Goal: Information Seeking & Learning: Learn about a topic

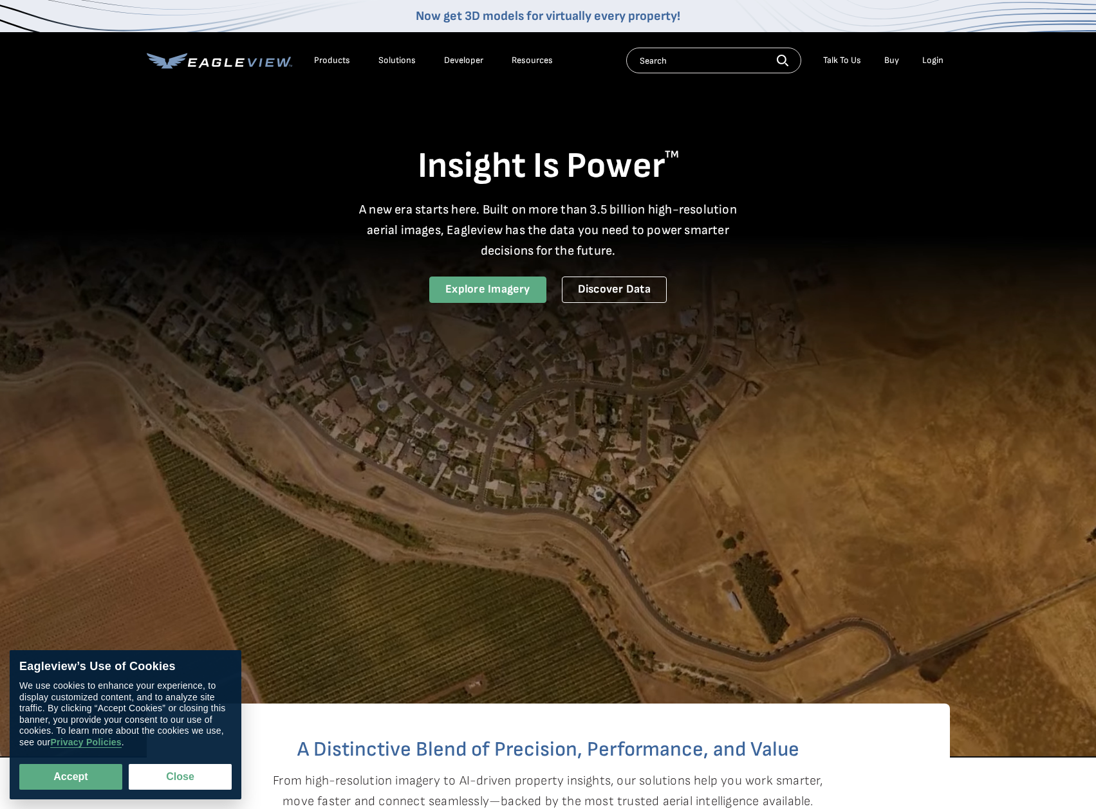
click at [475, 292] on link "Explore Imagery" at bounding box center [487, 290] width 117 height 26
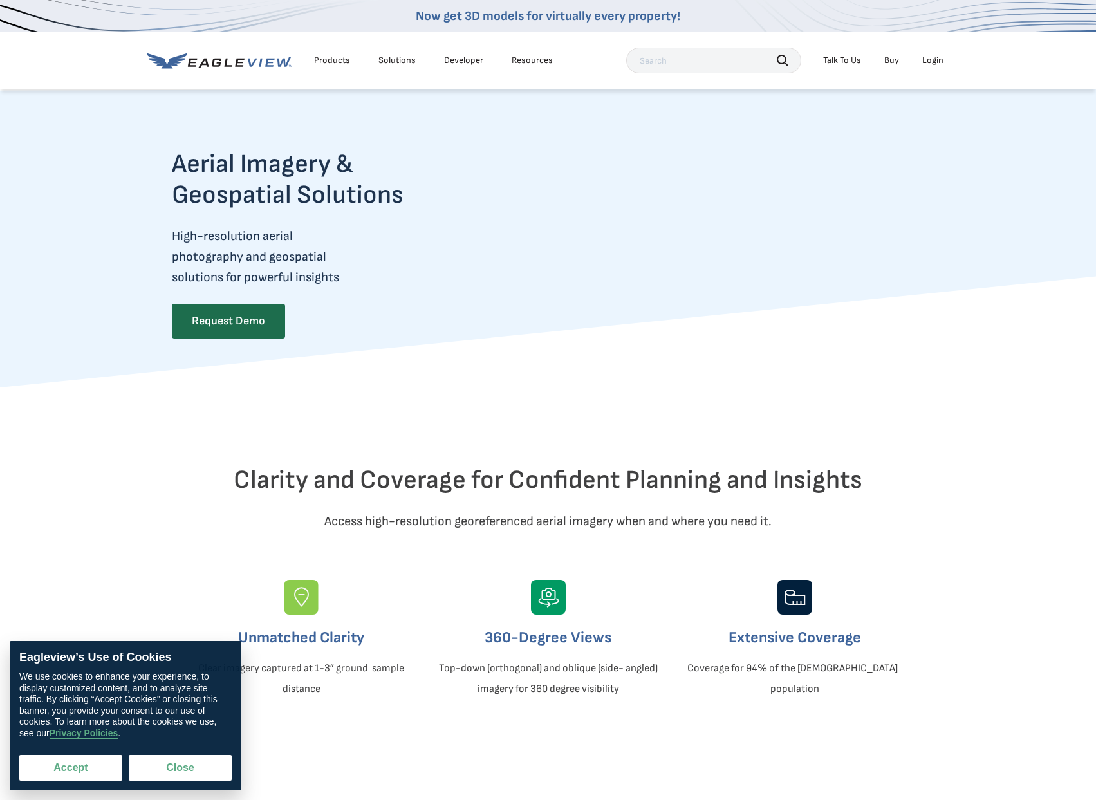
click at [85, 764] on button "Accept" at bounding box center [70, 768] width 103 height 26
checkbox input "true"
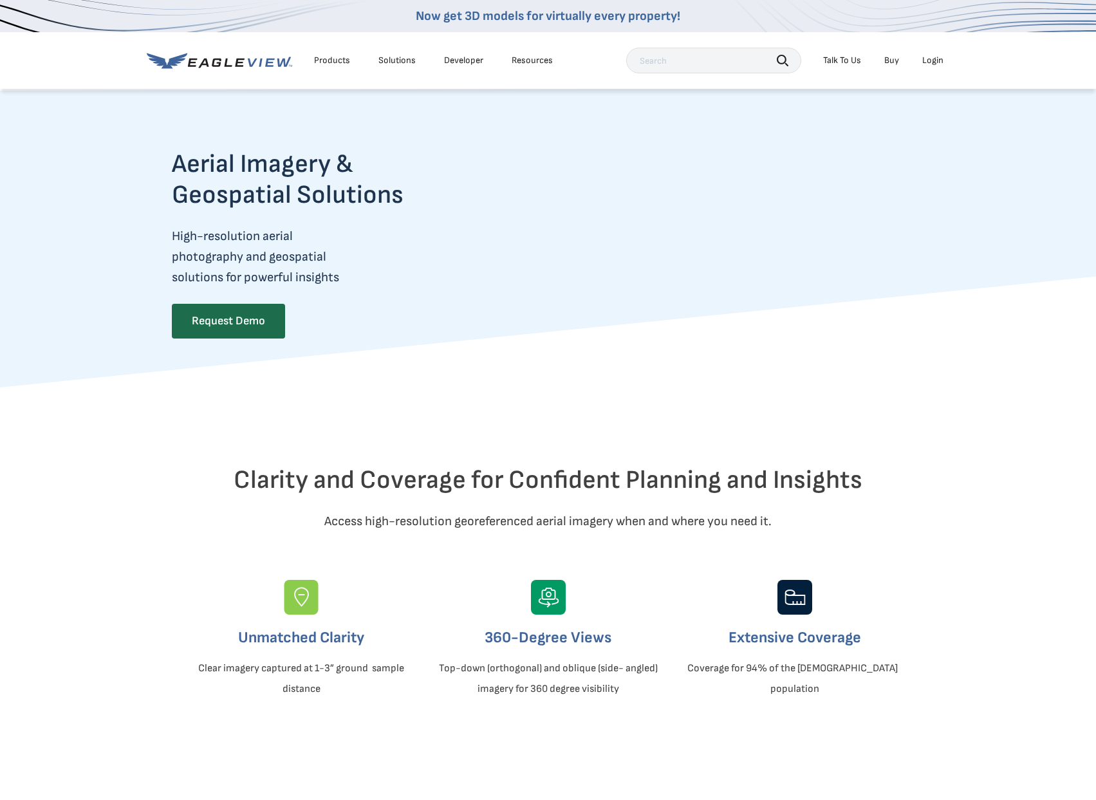
click at [331, 60] on div "Products" at bounding box center [332, 61] width 36 height 12
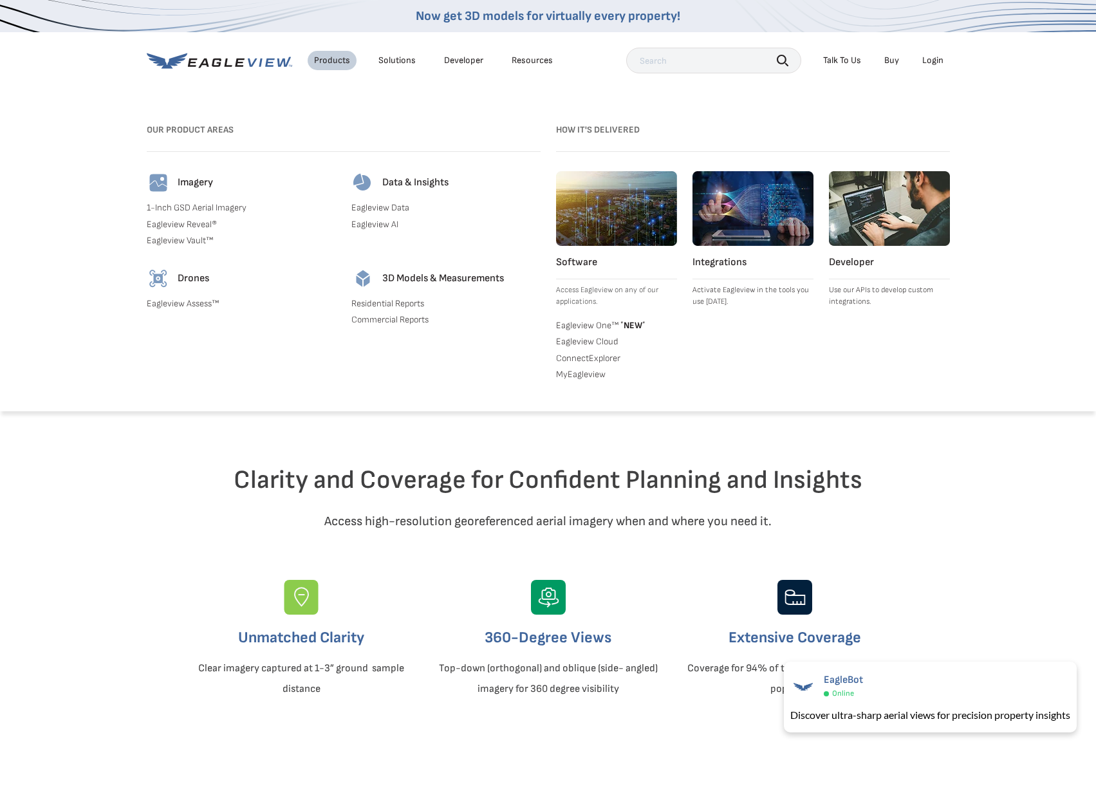
click at [375, 203] on link "Eagleview Data" at bounding box center [445, 208] width 189 height 12
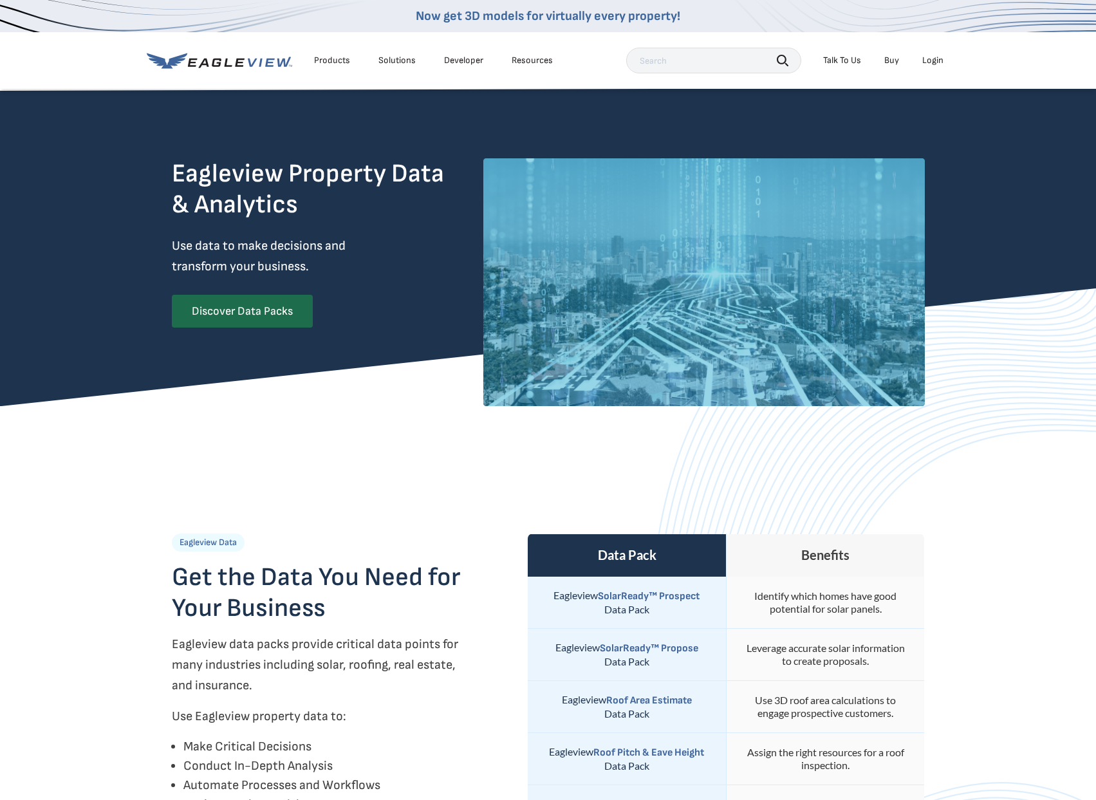
click at [336, 58] on div "Products" at bounding box center [332, 61] width 36 height 12
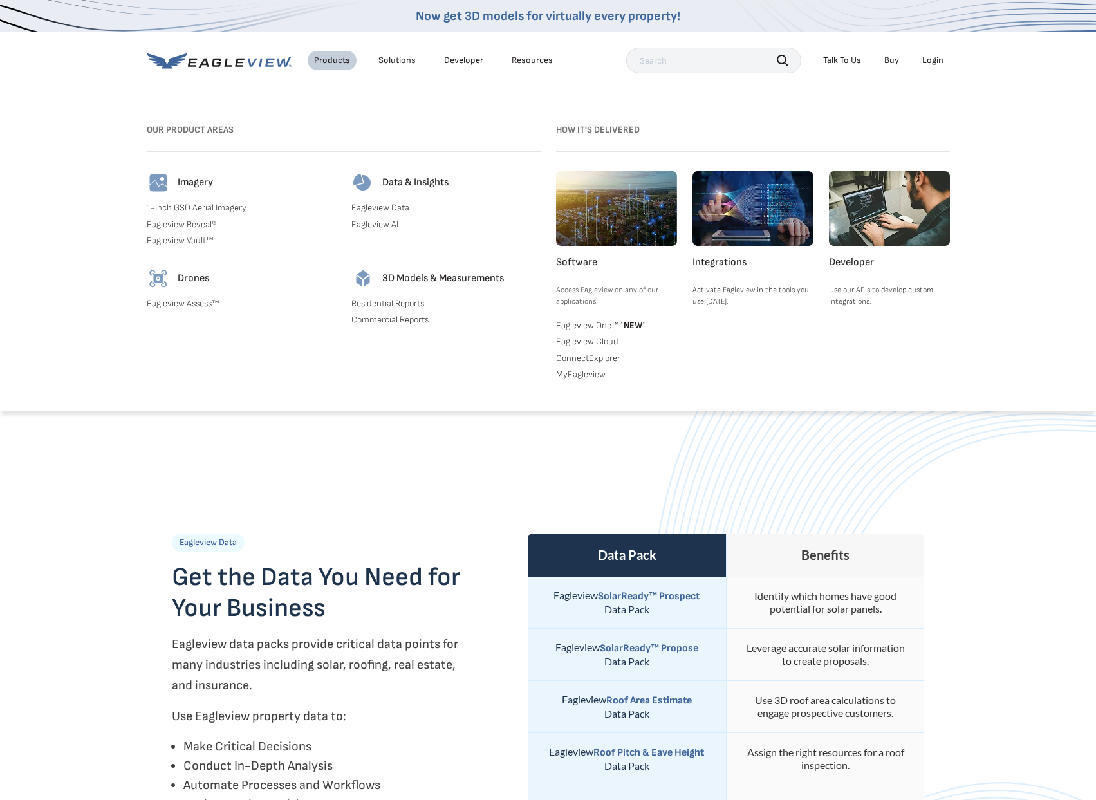
click at [183, 181] on h4 "Imagery" at bounding box center [195, 182] width 35 height 13
click at [169, 206] on link "1-Inch GSD Aerial Imagery" at bounding box center [241, 208] width 189 height 12
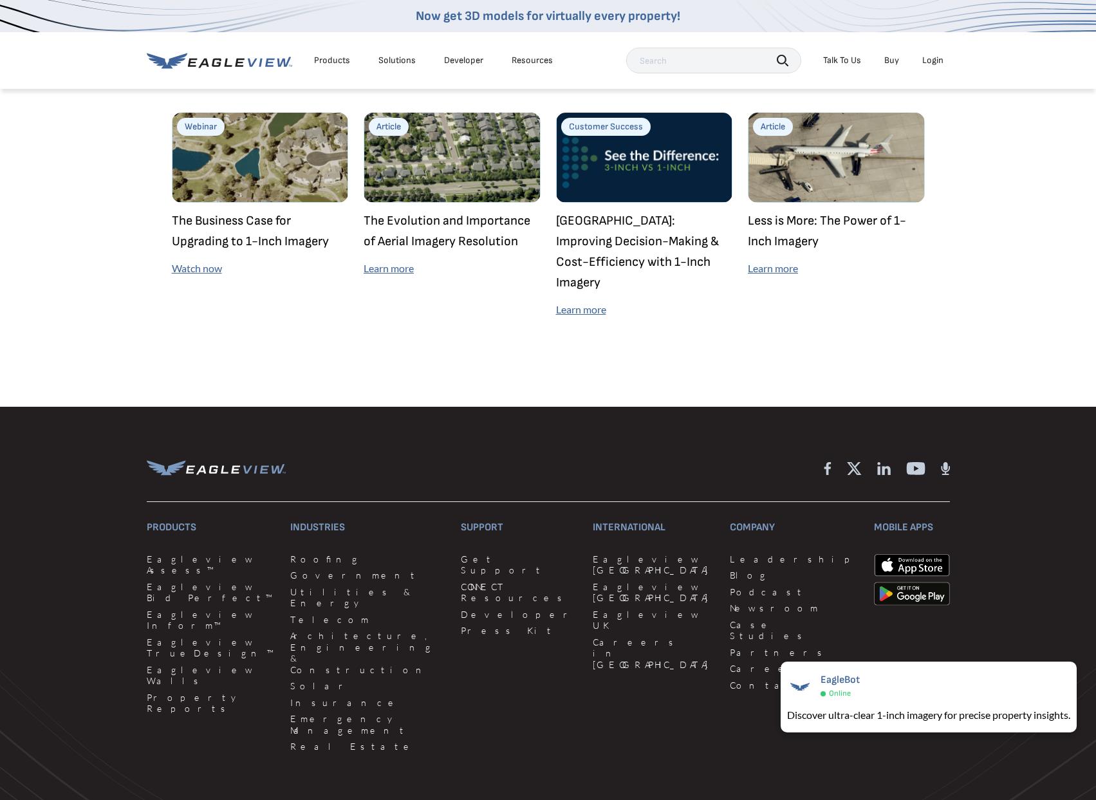
scroll to position [3732, 0]
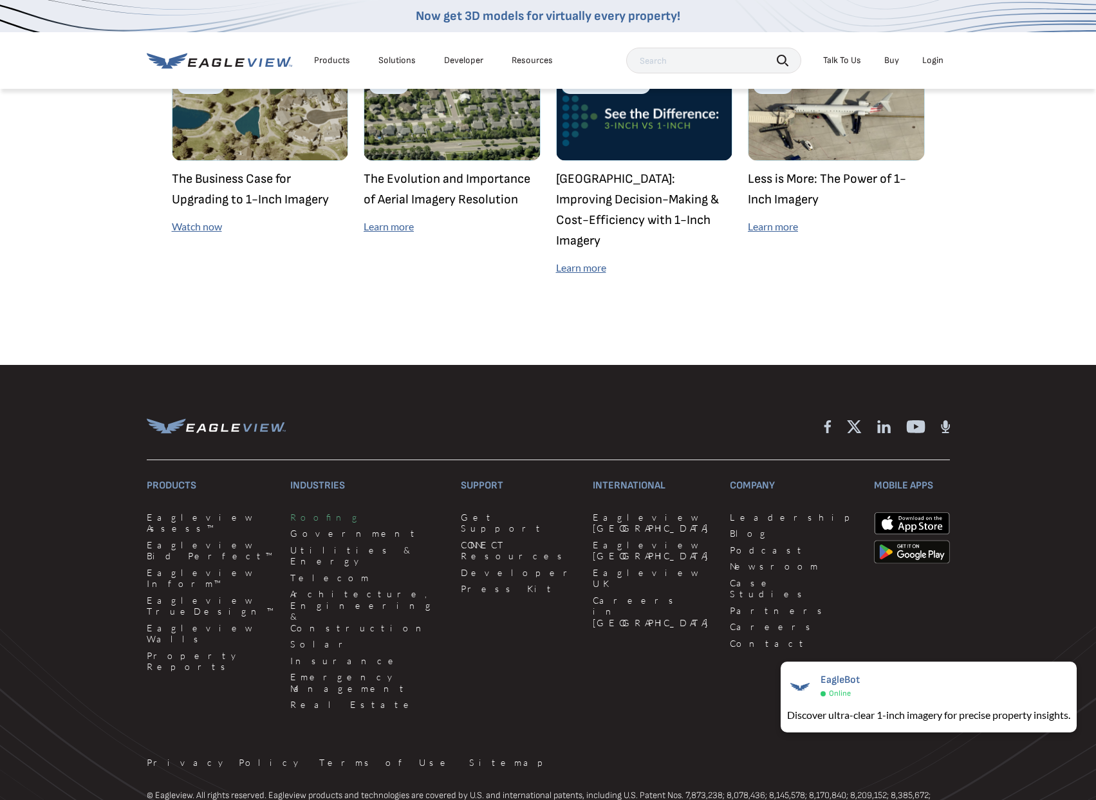
click at [297, 512] on link "Roofing" at bounding box center [367, 518] width 155 height 12
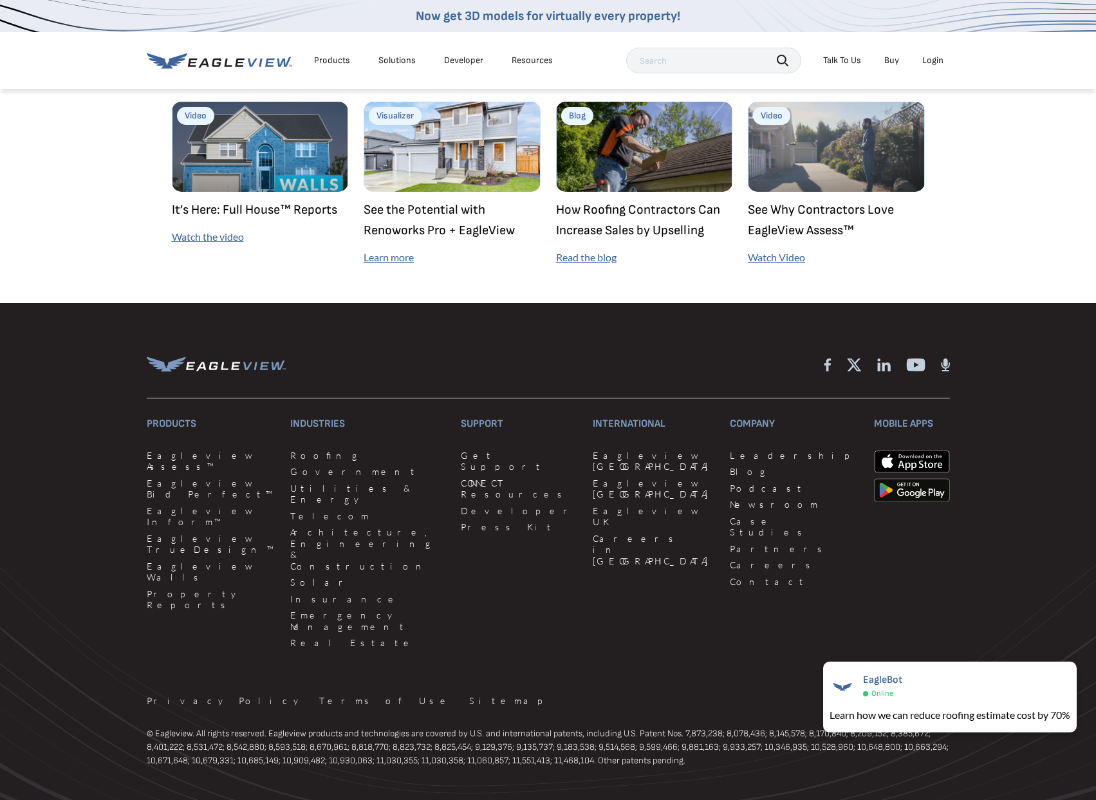
scroll to position [3475, 0]
